Goal: Information Seeking & Learning: Compare options

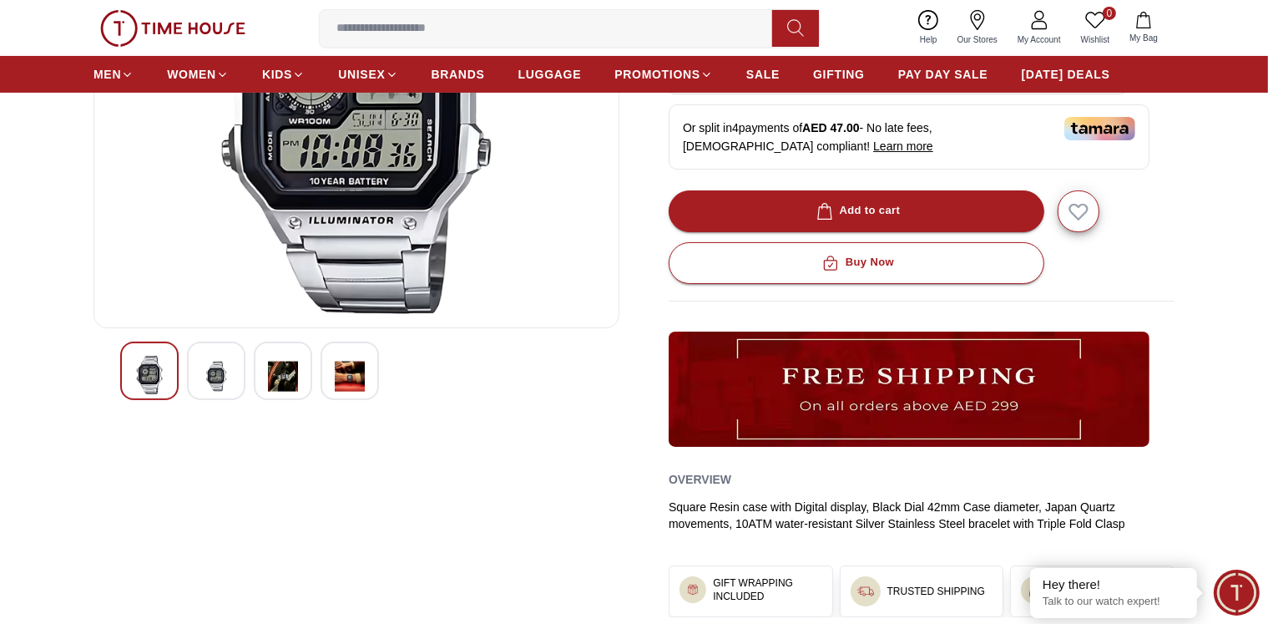
scroll to position [334, 0]
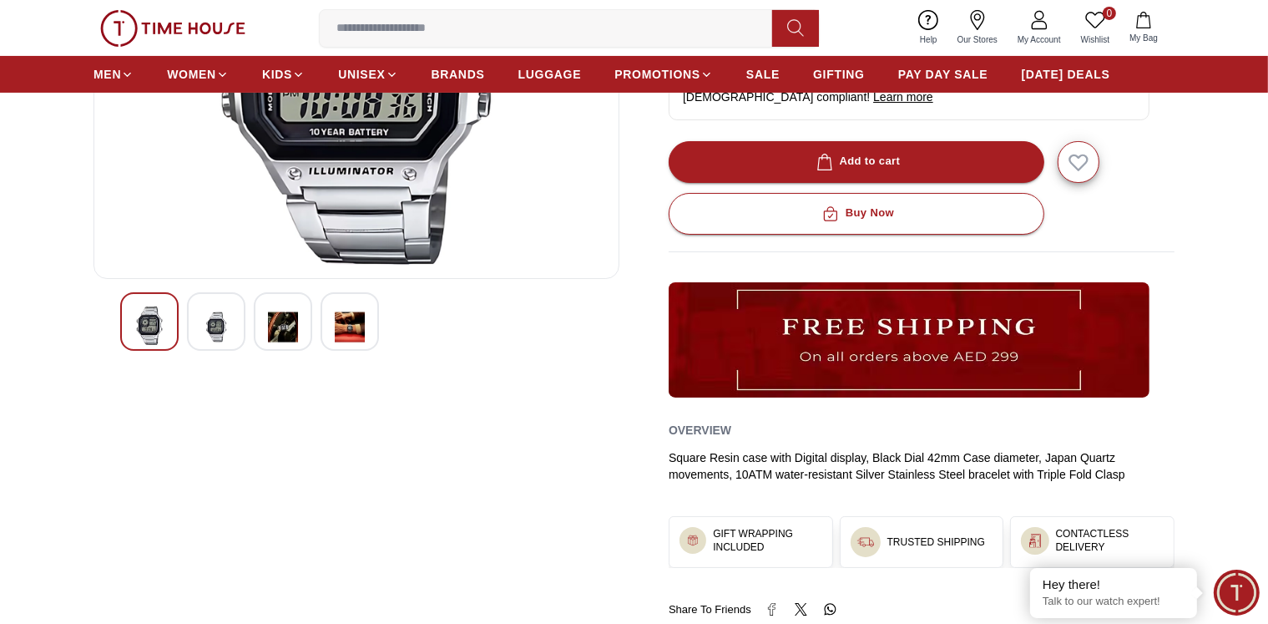
click at [270, 326] on img at bounding box center [283, 326] width 30 height 41
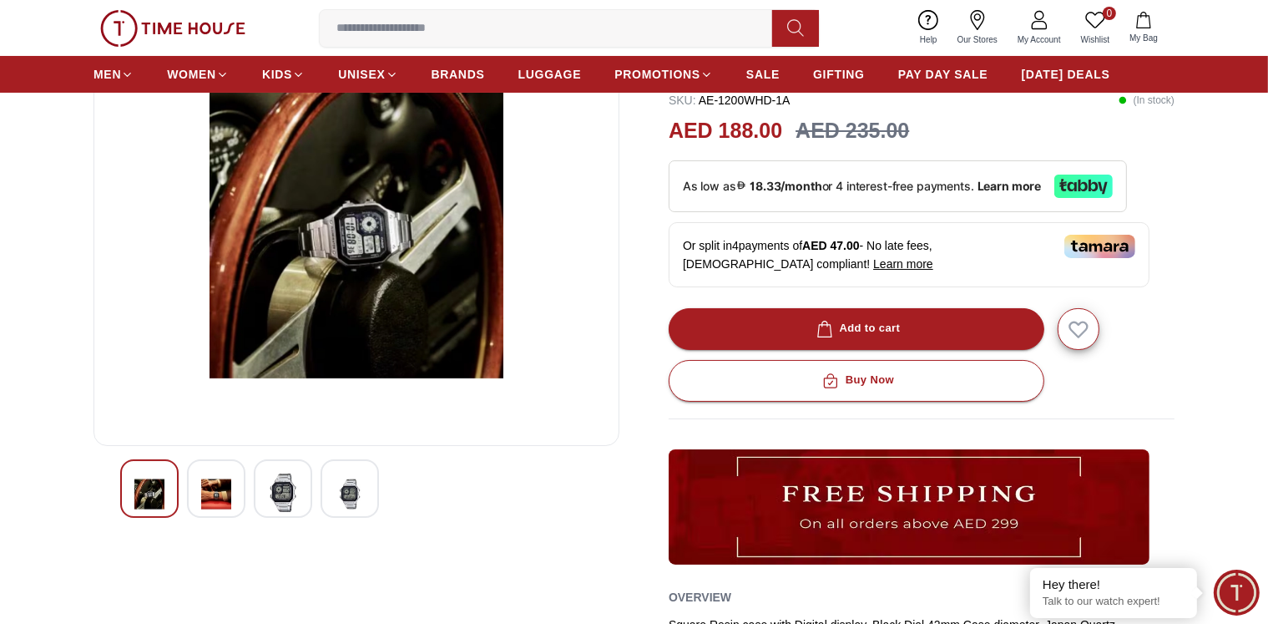
scroll to position [167, 0]
click at [233, 492] on div at bounding box center [216, 488] width 58 height 58
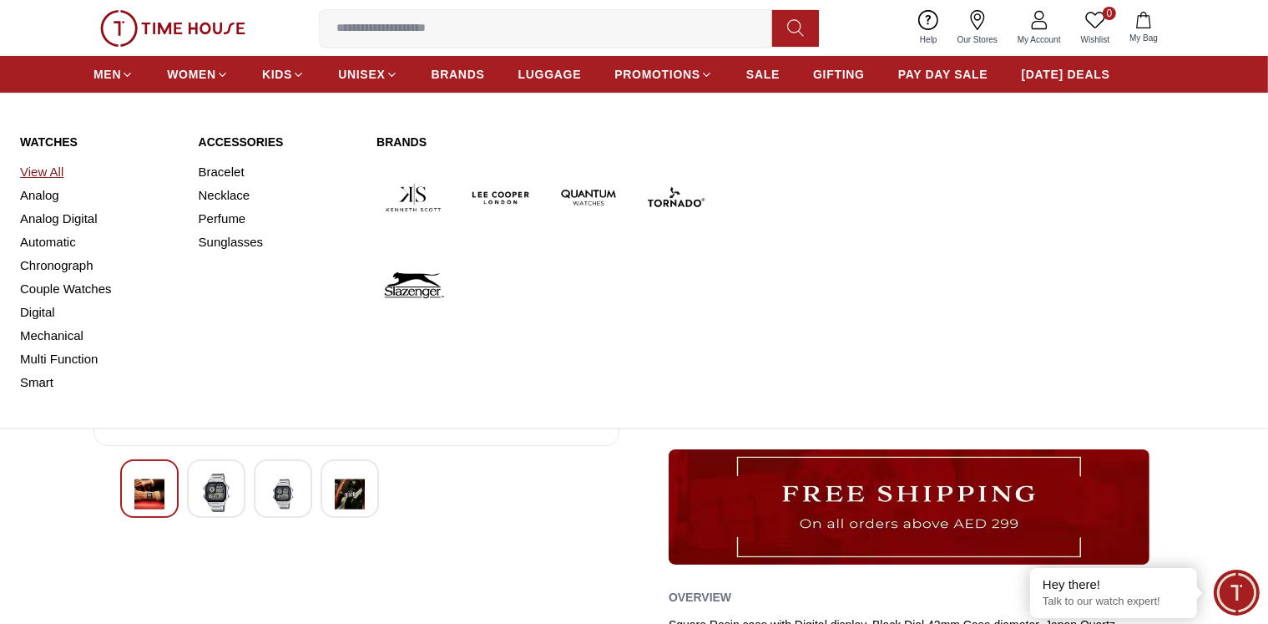
click at [46, 174] on link "View All" at bounding box center [99, 171] width 159 height 23
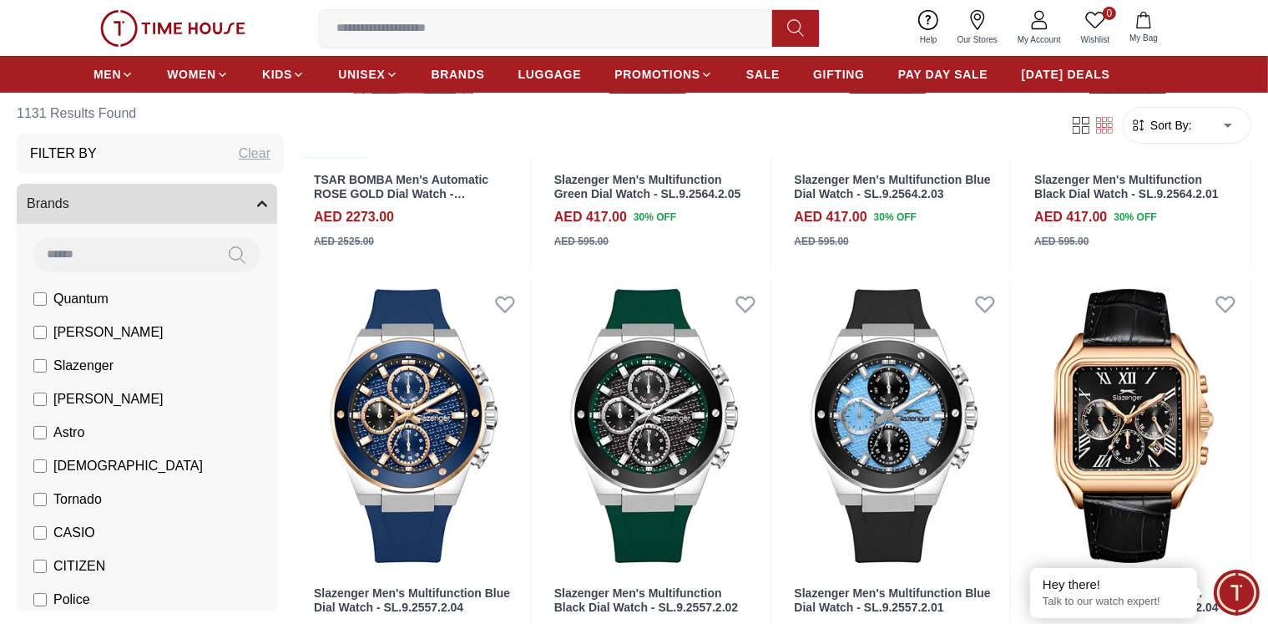
scroll to position [417, 0]
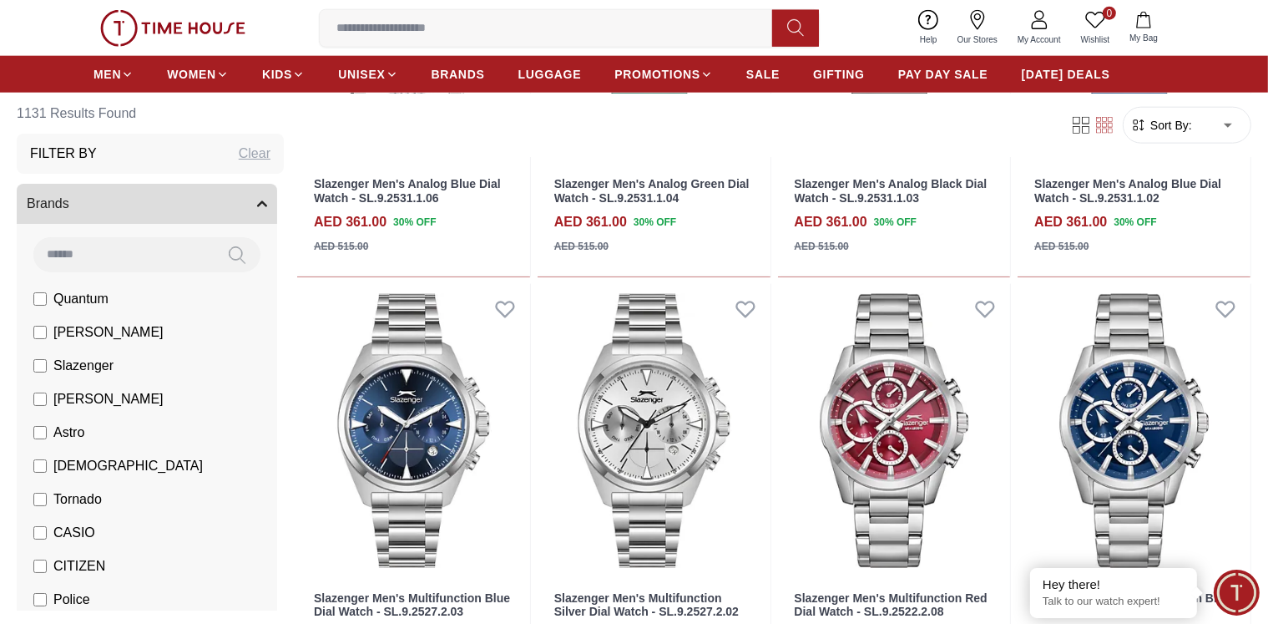
scroll to position [2087, 0]
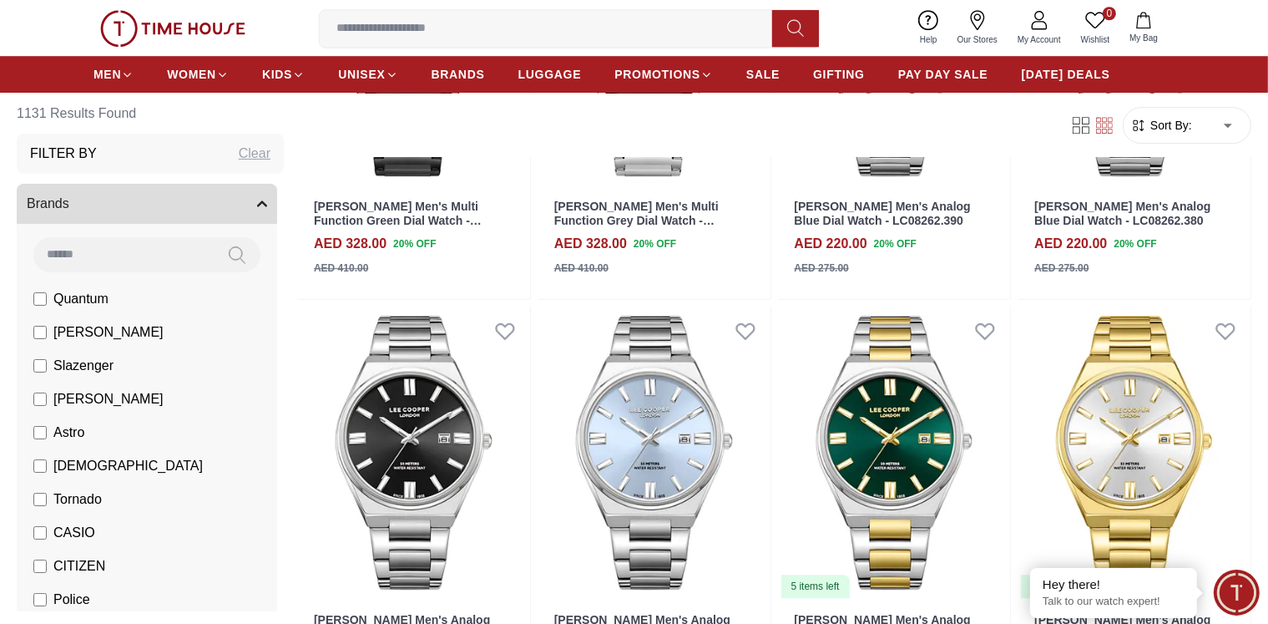
scroll to position [5010, 0]
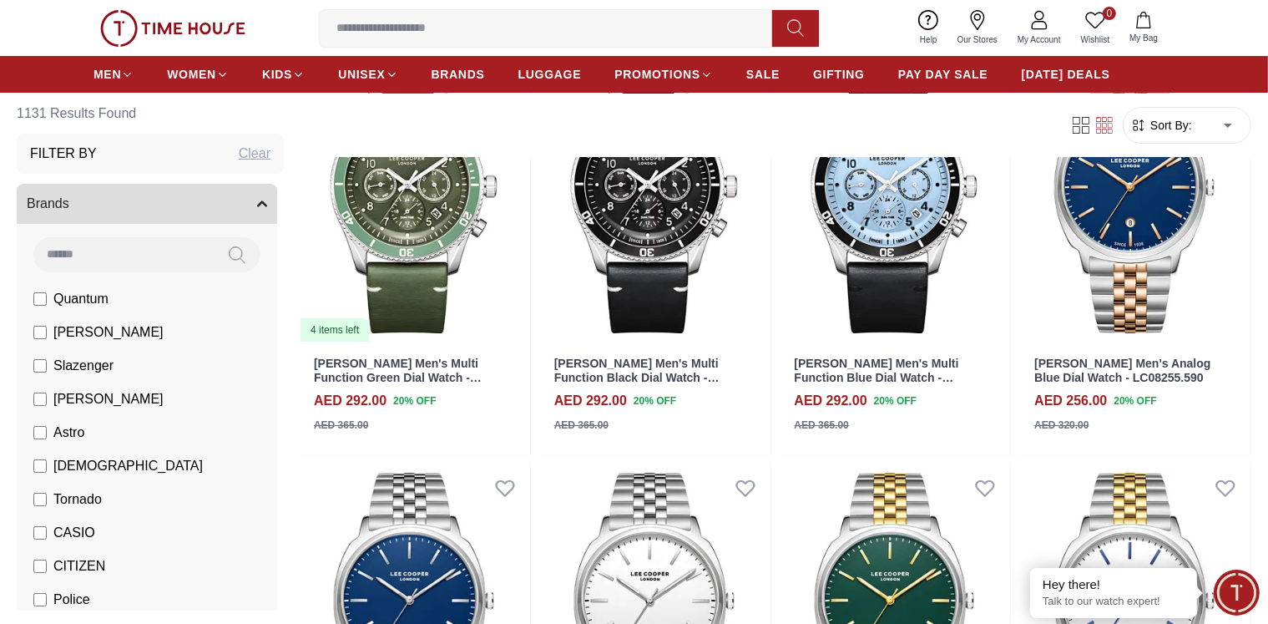
scroll to position [6143, 0]
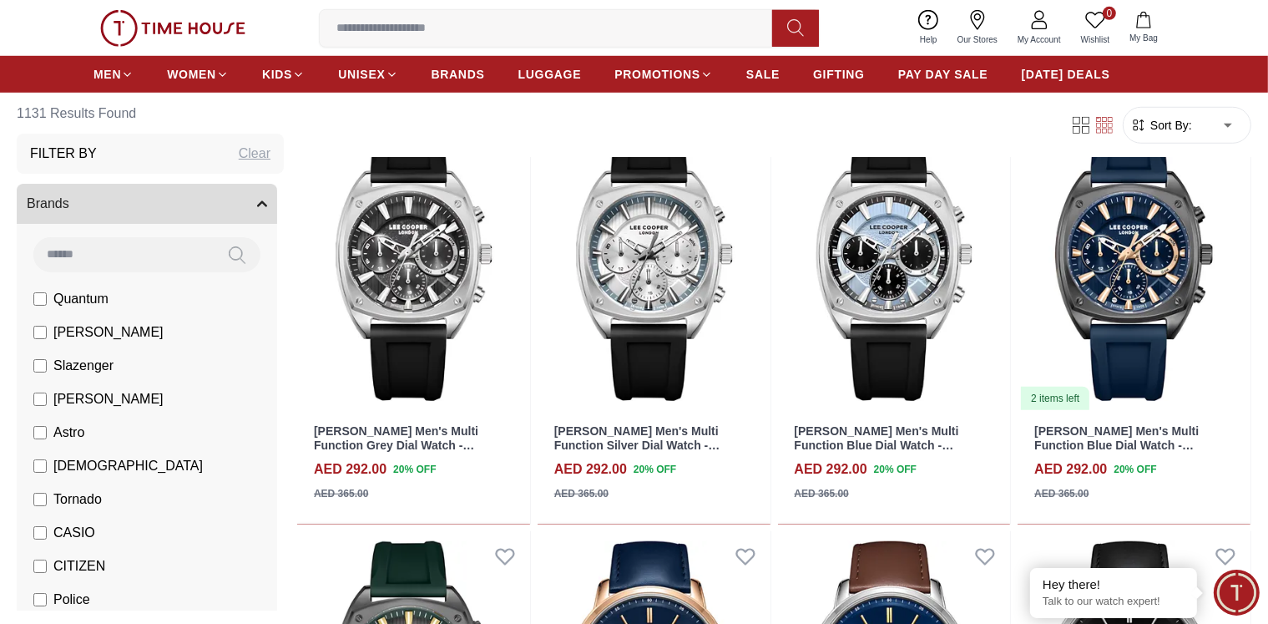
scroll to position [7932, 0]
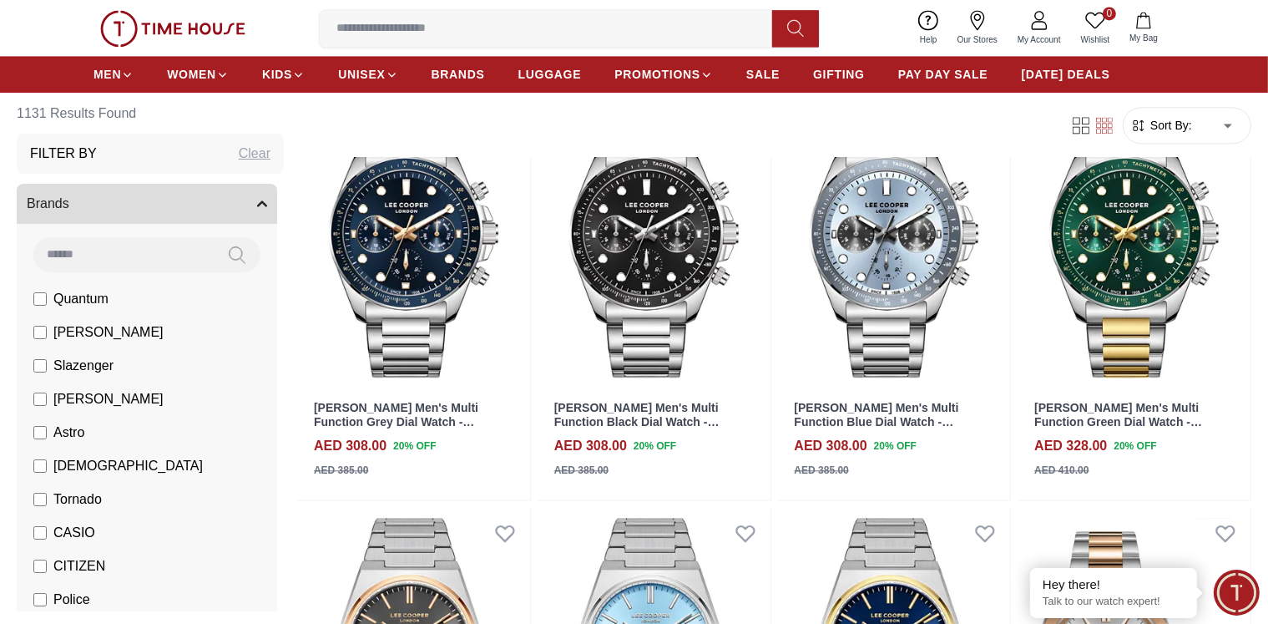
scroll to position [10237, 0]
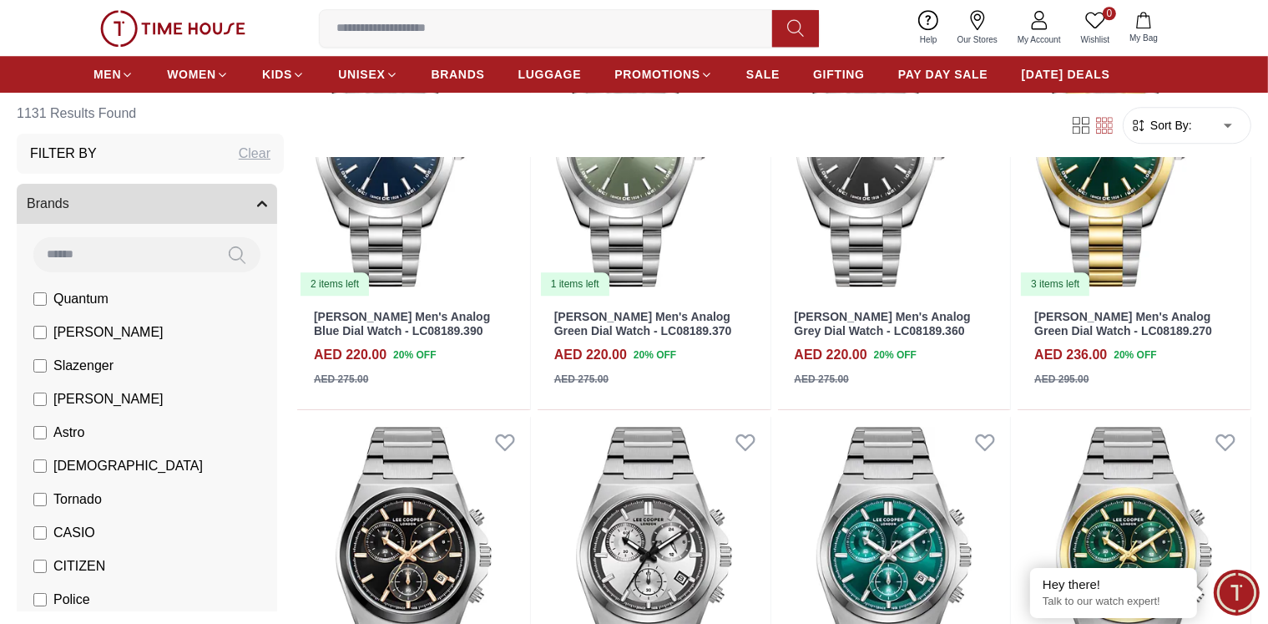
scroll to position [11272, 0]
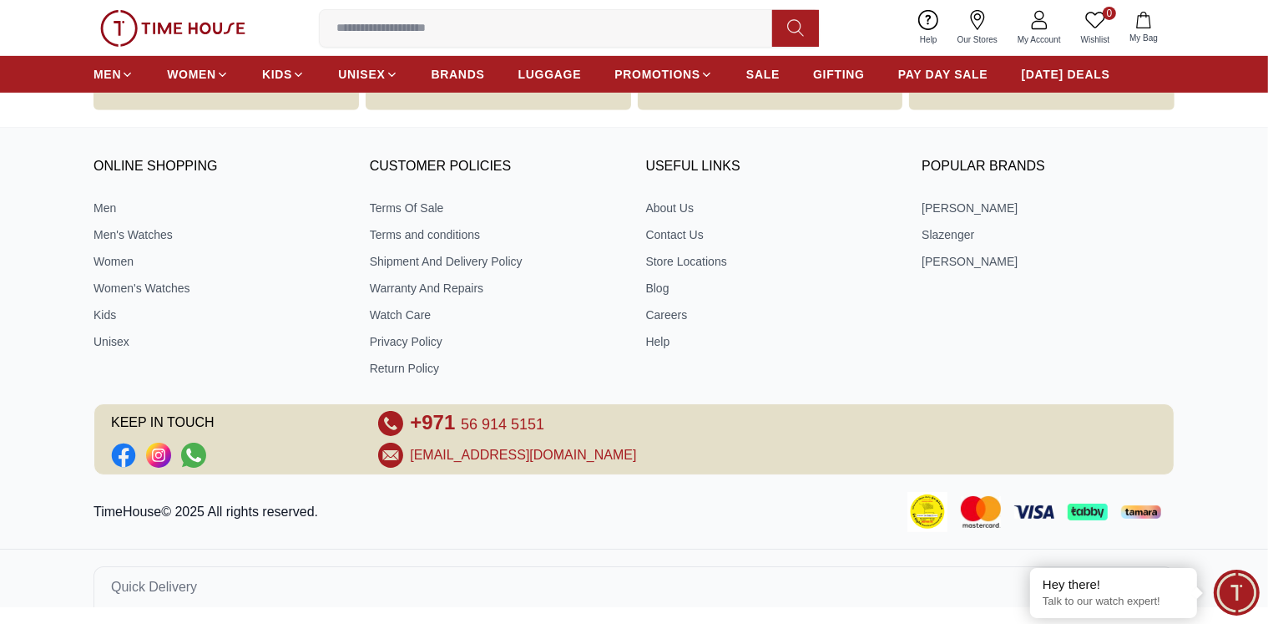
scroll to position [715, 0]
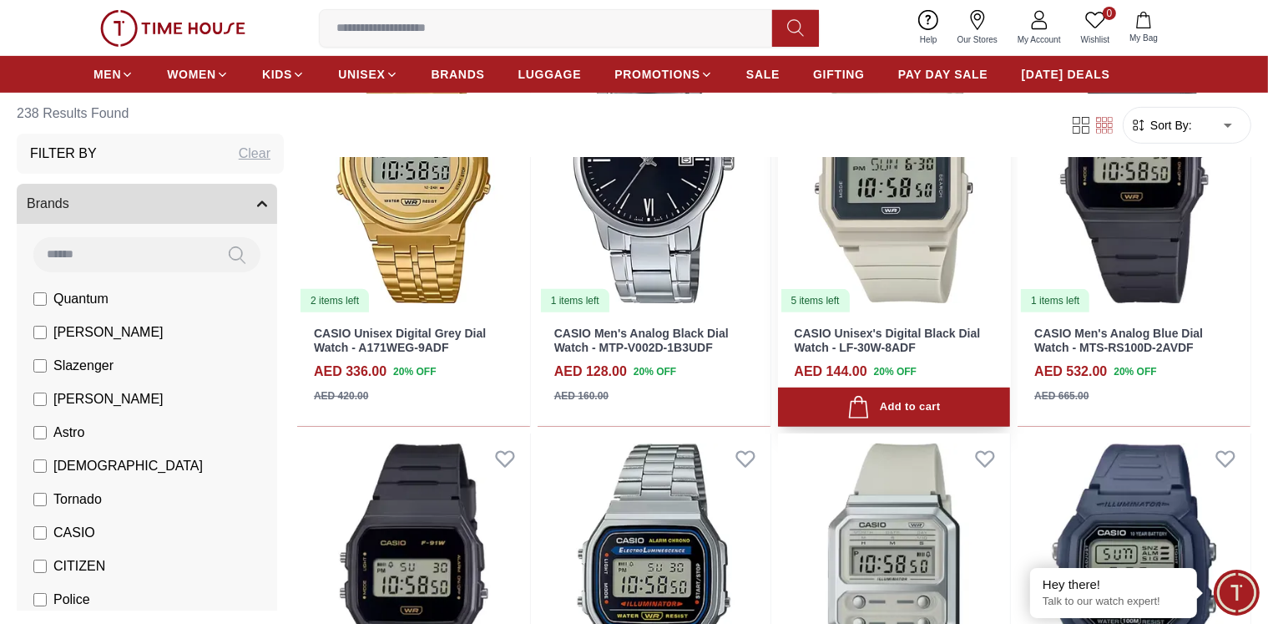
scroll to position [668, 0]
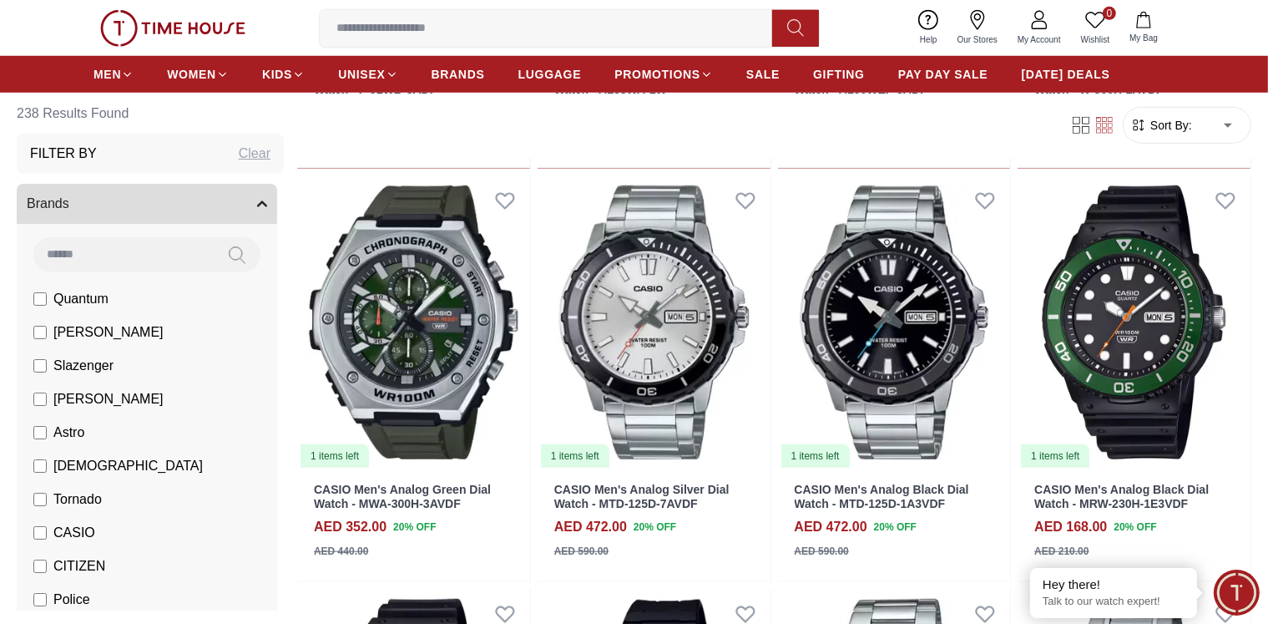
scroll to position [1670, 0]
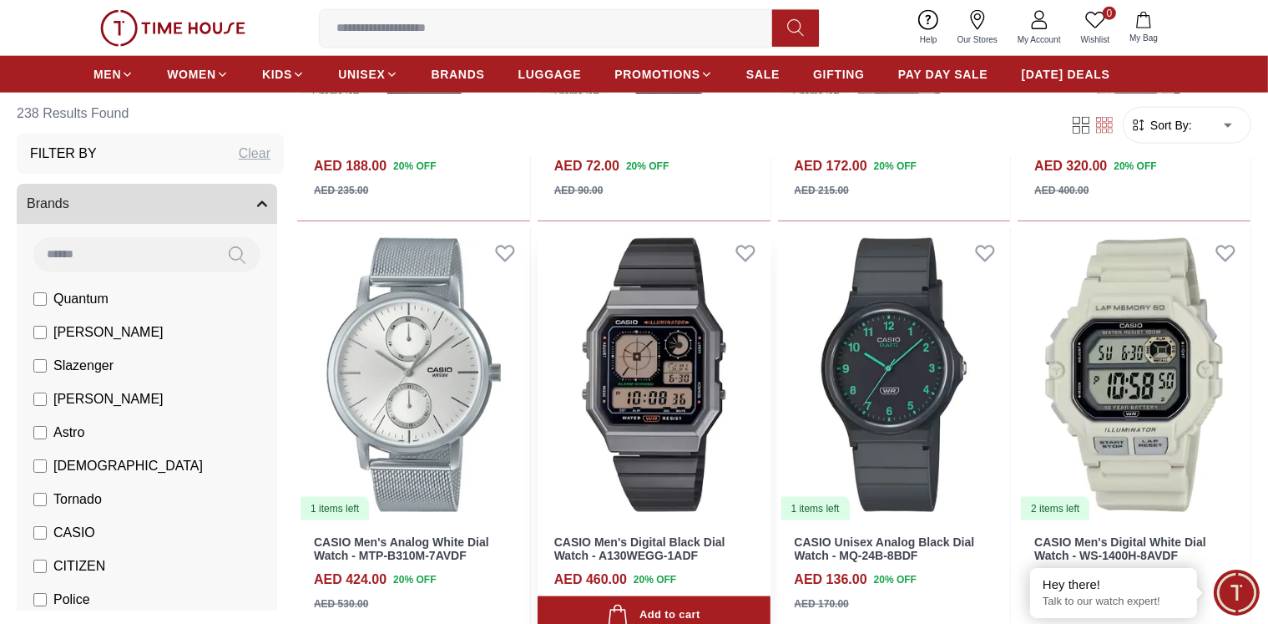
scroll to position [2421, 0]
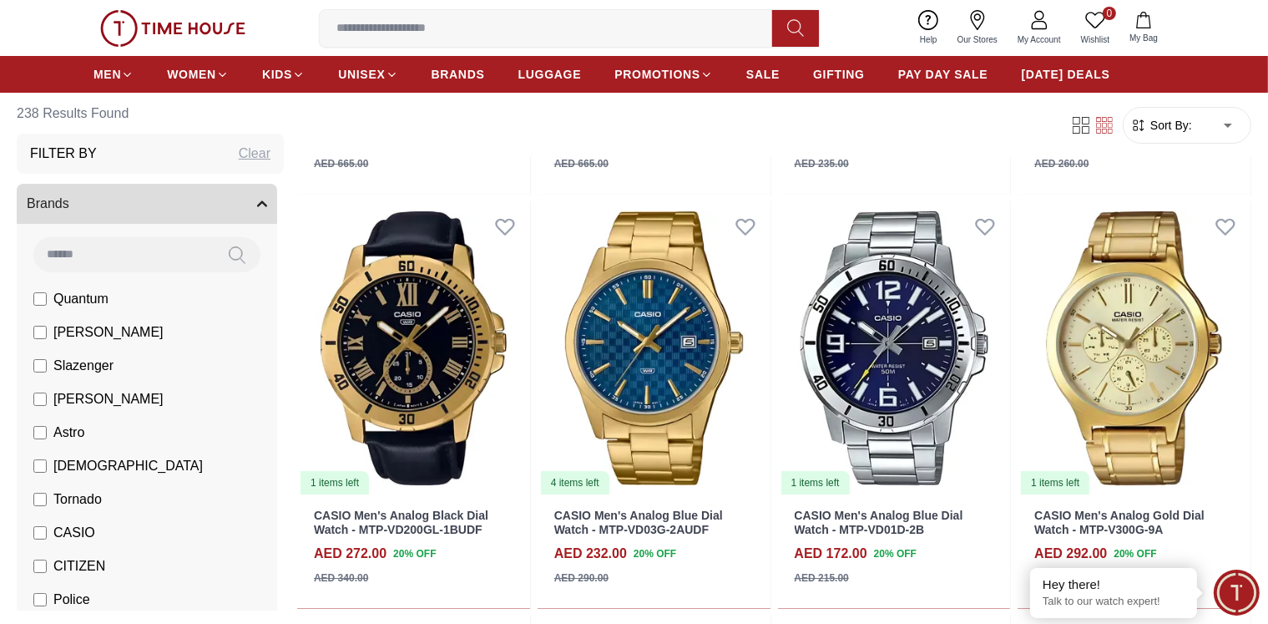
scroll to position [6360, 0]
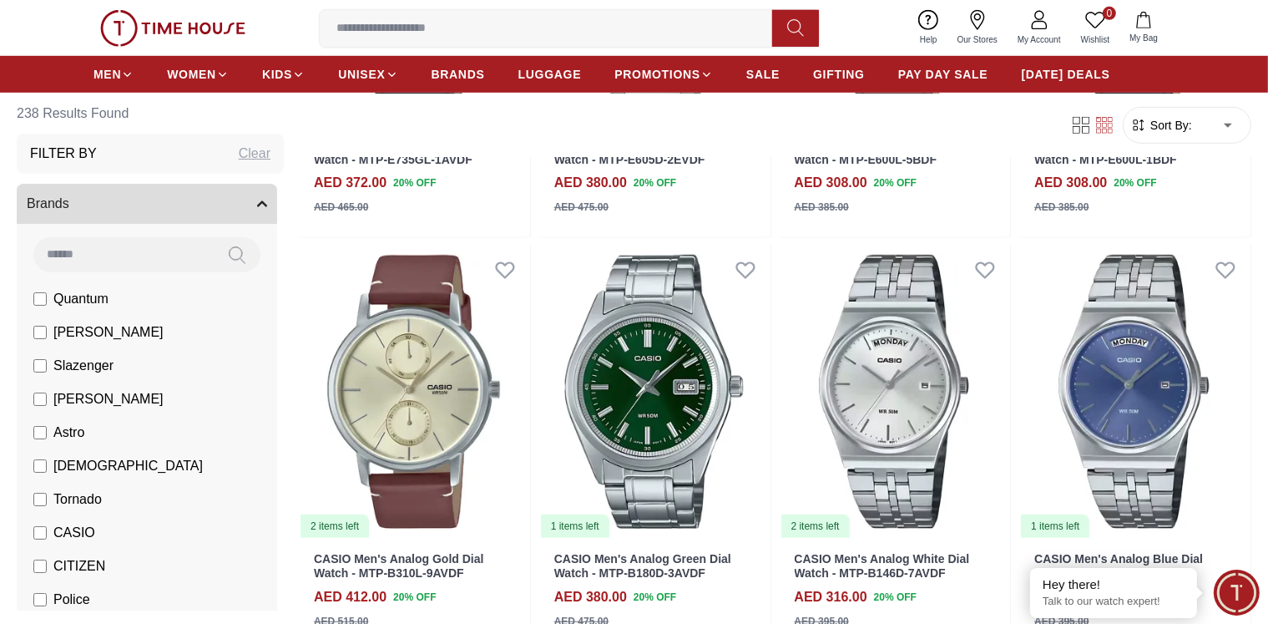
scroll to position [7682, 0]
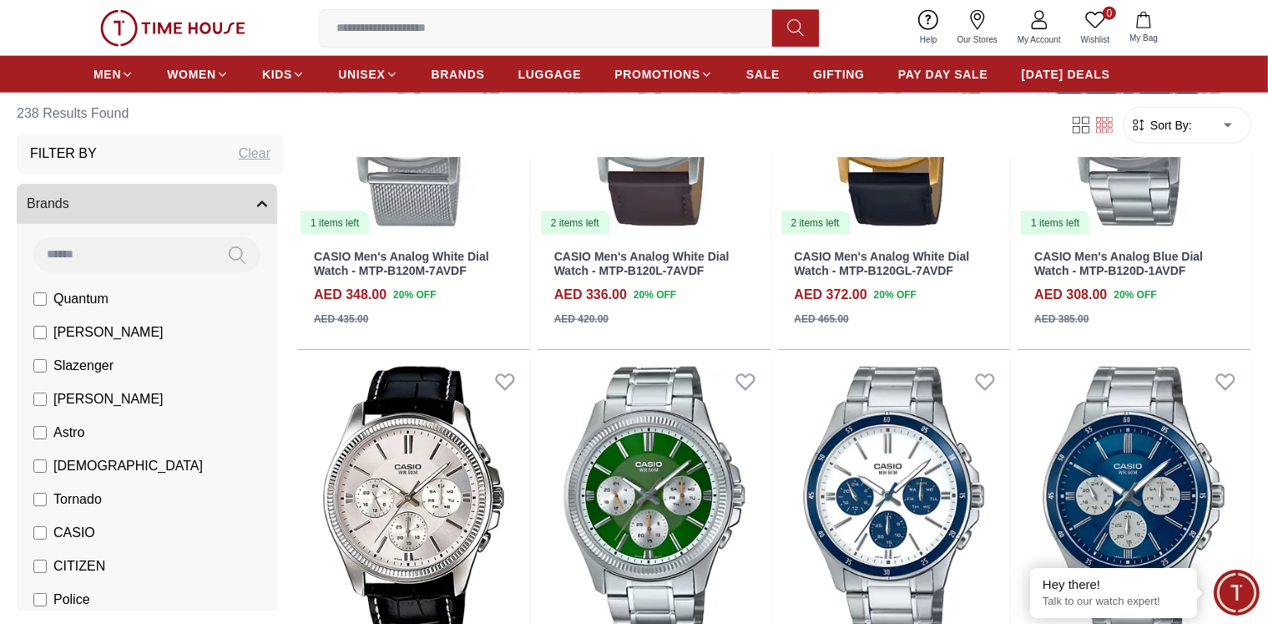
scroll to position [8832, 0]
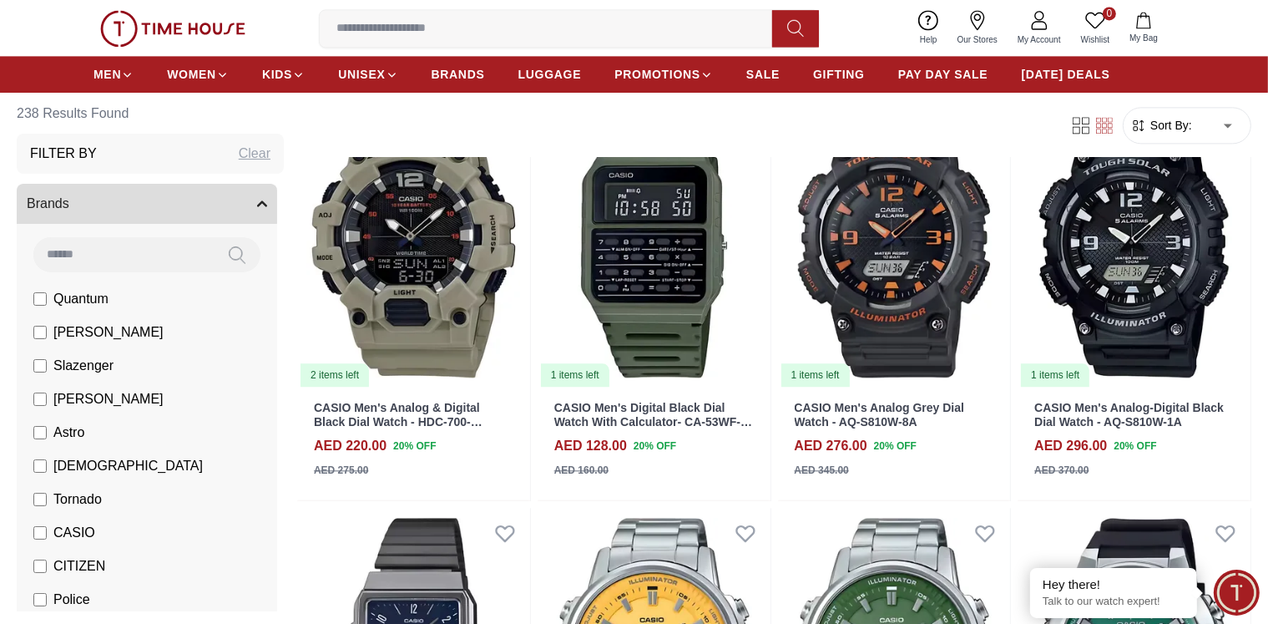
scroll to position [10308, 0]
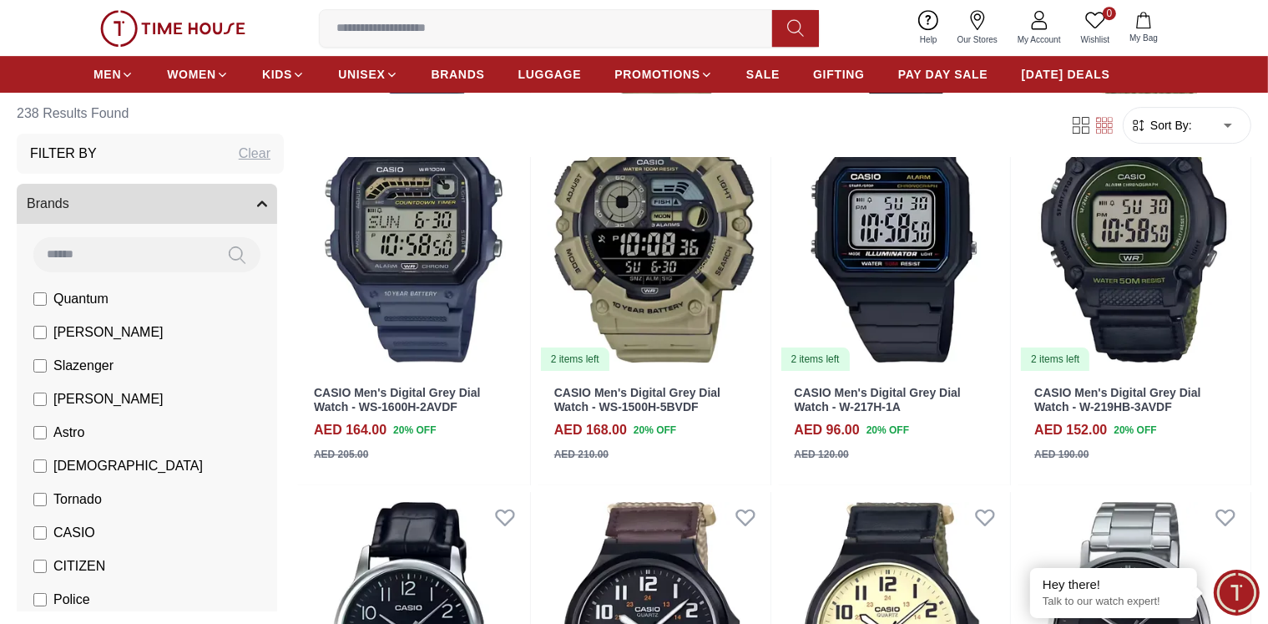
scroll to position [11844, 0]
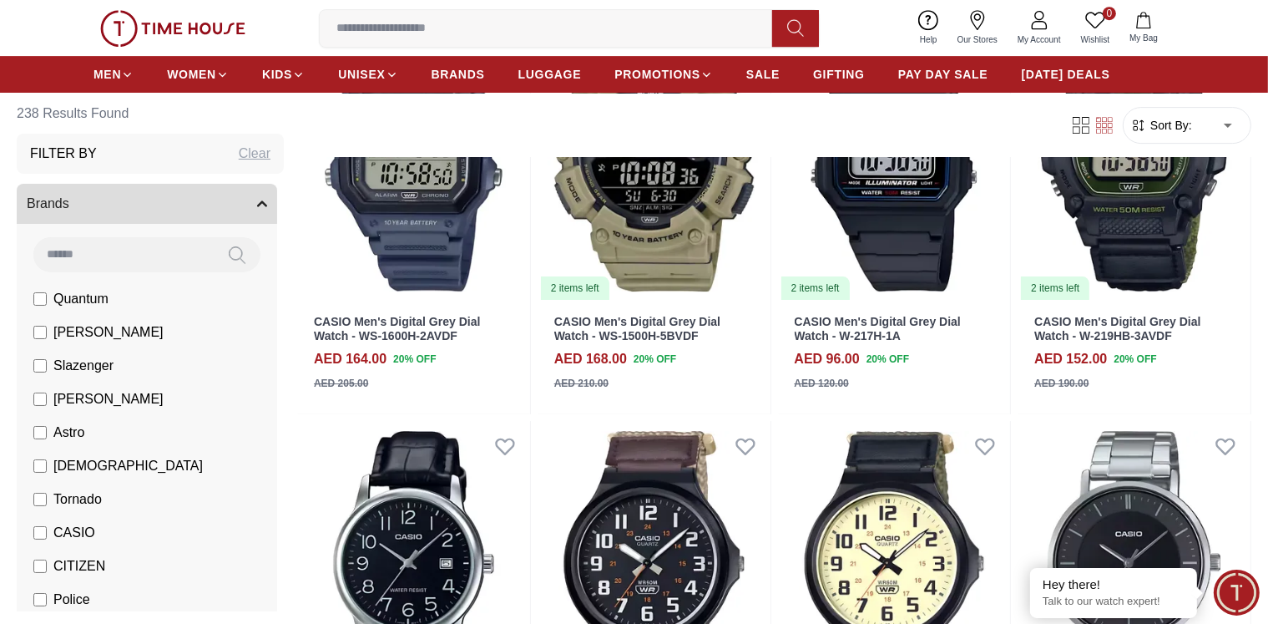
scroll to position [12191, 0]
